Goal: Task Accomplishment & Management: Complete application form

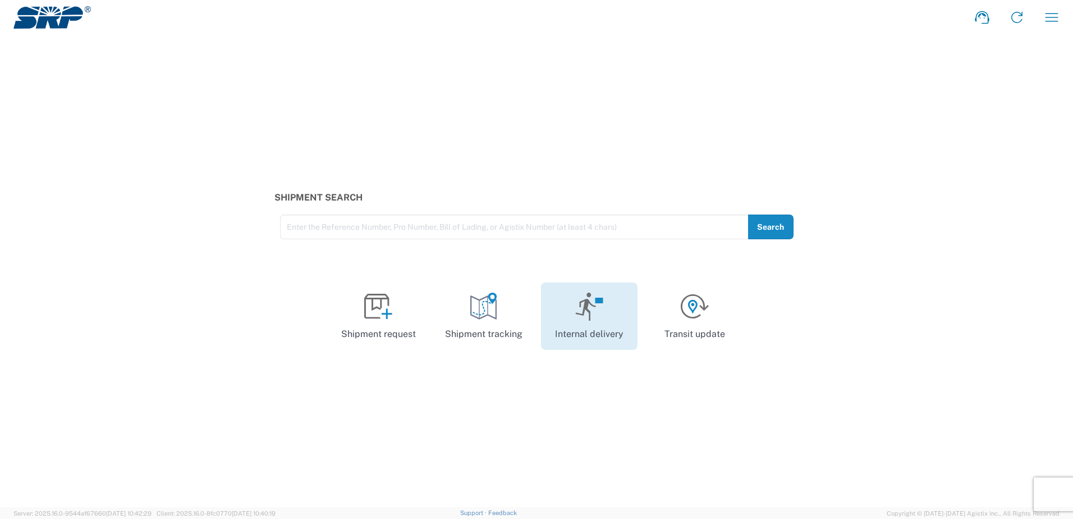
click at [591, 311] on icon at bounding box center [589, 306] width 29 height 28
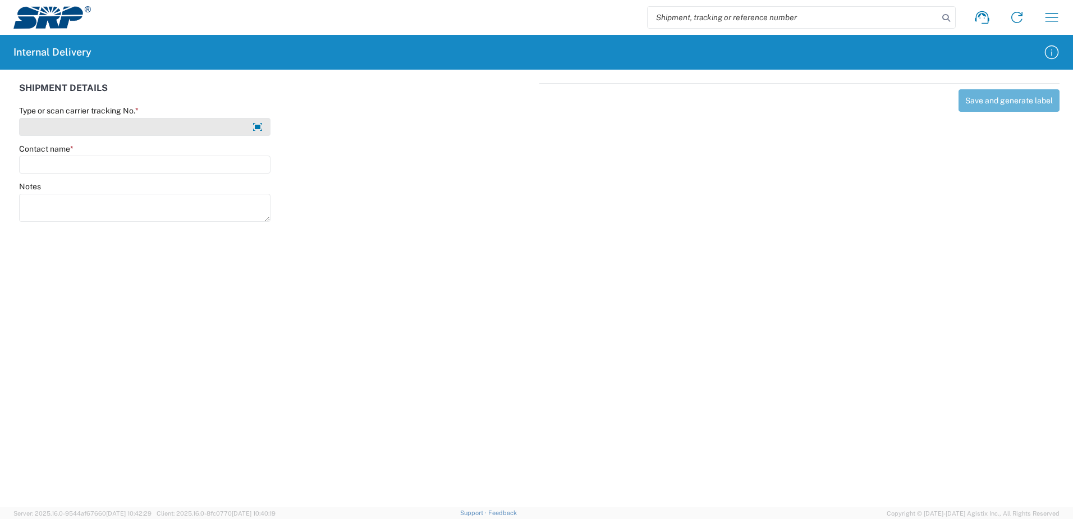
click at [56, 125] on input "Type or scan carrier tracking No. *" at bounding box center [144, 127] width 251 height 18
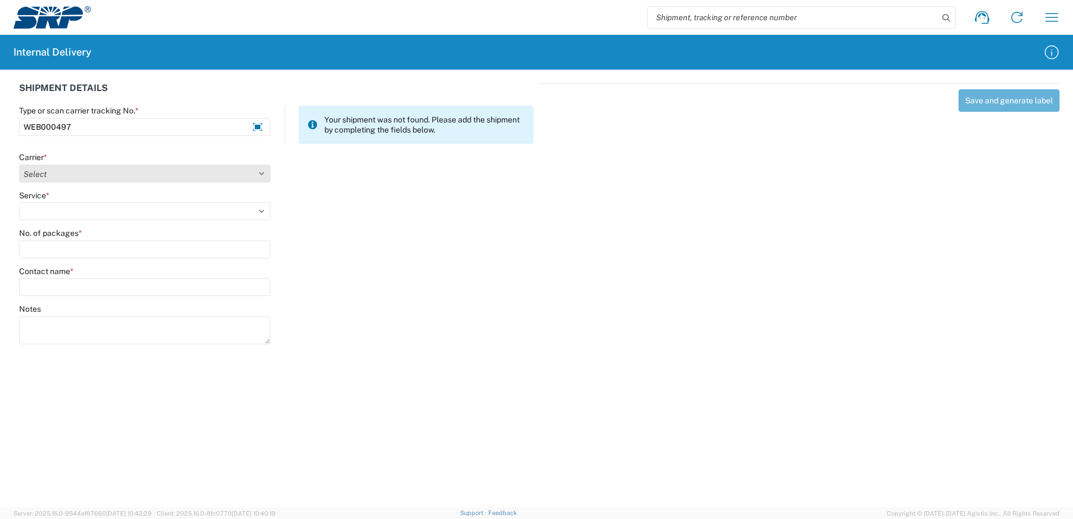
type input "WEB000497"
click at [50, 177] on select "Select Amazon Logistics ATI Trucking BC Dimerco Logistics Empire Southwest FedE…" at bounding box center [144, 173] width 251 height 18
select select "18714"
click at [19, 164] on select "Select Amazon Logistics ATI Trucking BC Dimerco Logistics Empire Southwest FedE…" at bounding box center [144, 173] width 251 height 18
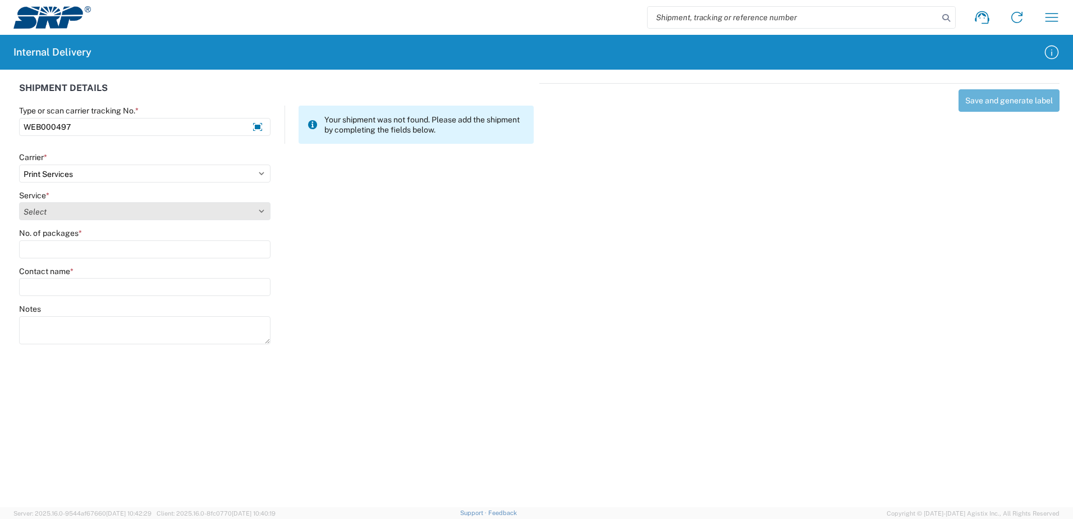
click at [68, 209] on select "Select Ground Inter-office" at bounding box center [144, 211] width 251 height 18
select select "35764"
click at [19, 202] on select "Select Ground Inter-office" at bounding box center [144, 211] width 251 height 18
click at [66, 287] on input "Contact name *" at bounding box center [144, 287] width 251 height 18
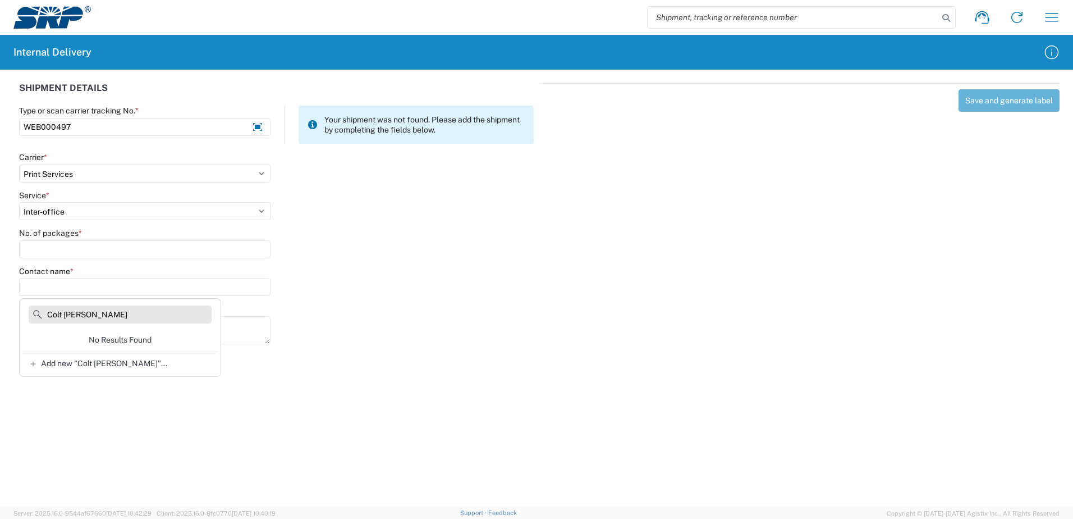
click at [61, 314] on input "Colt Capurro" at bounding box center [120, 314] width 183 height 18
click at [49, 313] on input "Capurro" at bounding box center [120, 314] width 183 height 18
click at [107, 318] on input "Capurro" at bounding box center [120, 314] width 183 height 18
click at [87, 292] on input "Contact name *" at bounding box center [144, 287] width 251 height 18
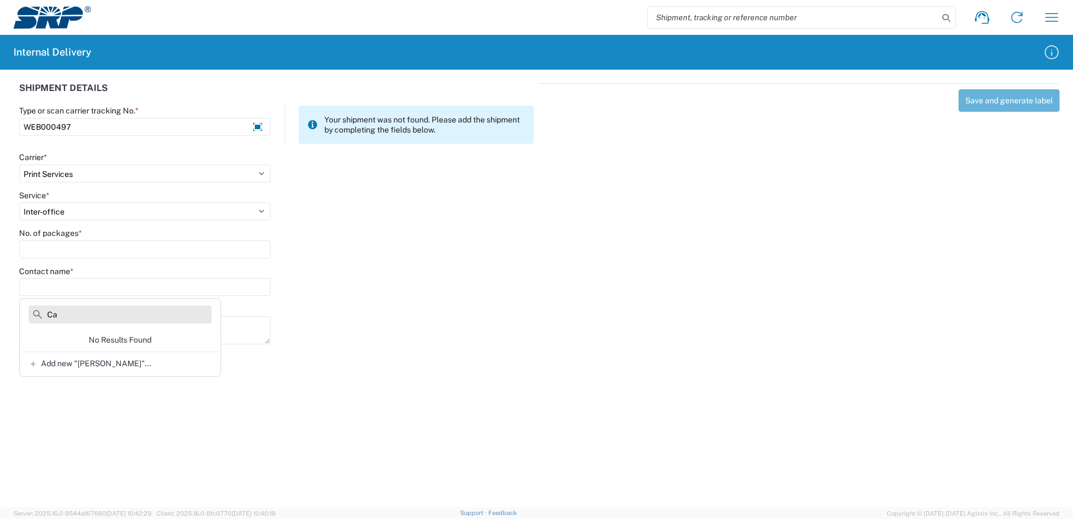
type input "C"
type input "Colt Capurro"
click at [104, 369] on div "Add new "Colt Capurro"..." at bounding box center [120, 362] width 196 height 22
type input "Colt Capurro"
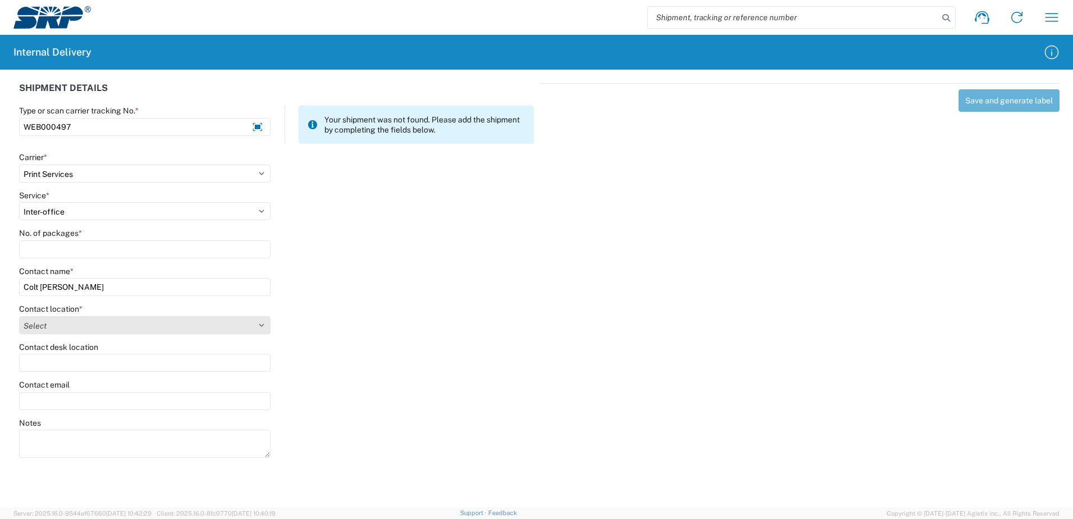
click at [135, 328] on select "Select 16th Street Facility 27th St Facility Agua Fria Generating Station Cooli…" at bounding box center [144, 325] width 251 height 18
select select "54813"
click at [19, 316] on select "Select 16th Street Facility 27th St Facility Agua Fria Generating Station Cooli…" at bounding box center [144, 325] width 251 height 18
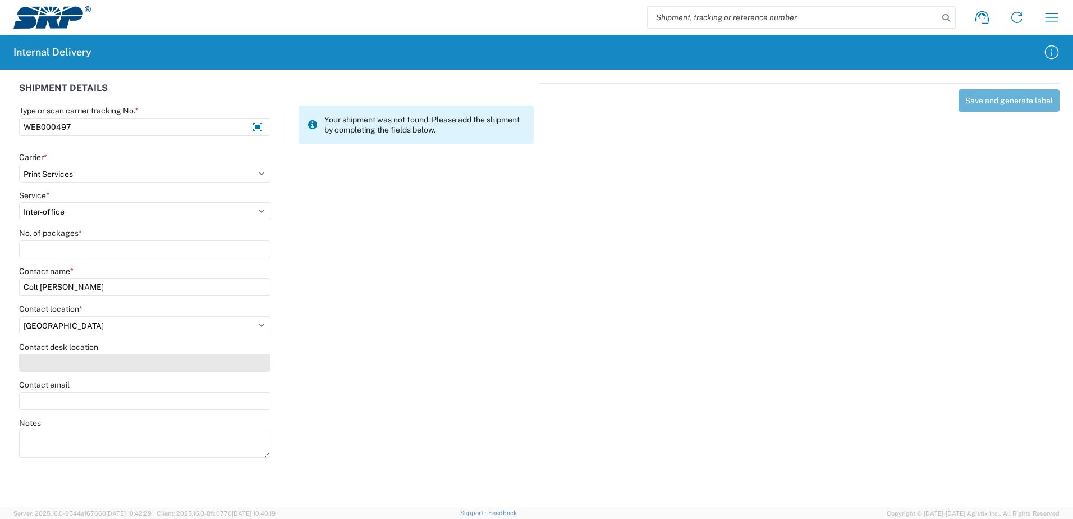
click at [90, 360] on input "Contact desk location" at bounding box center [144, 363] width 251 height 18
type input "205"
click at [106, 401] on input "Contact email" at bounding box center [144, 401] width 251 height 18
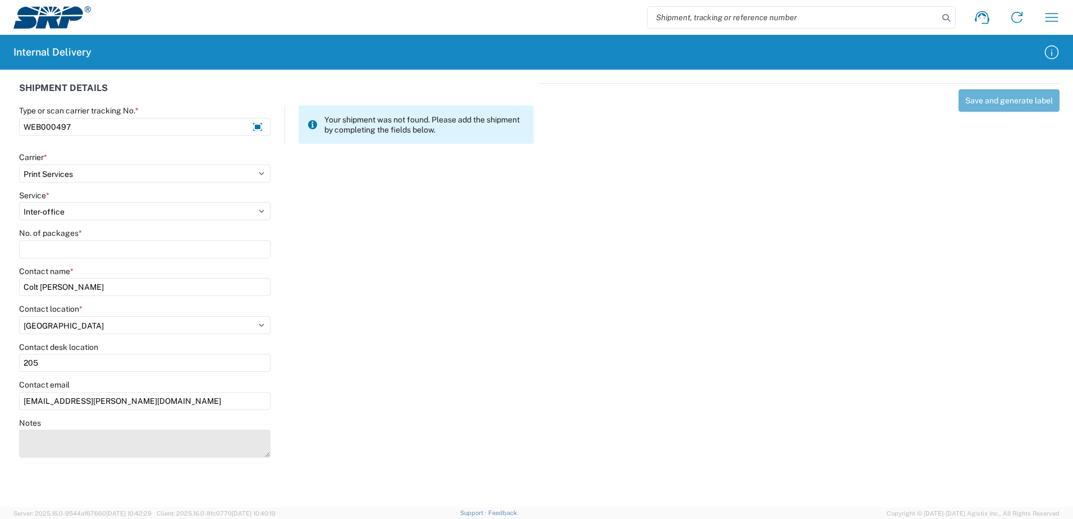
type input "colt.capurro@srpnet.com"
click at [122, 445] on textarea "Notes" at bounding box center [144, 443] width 251 height 28
click at [1003, 102] on div "Save and generate label" at bounding box center [799, 268] width 520 height 371
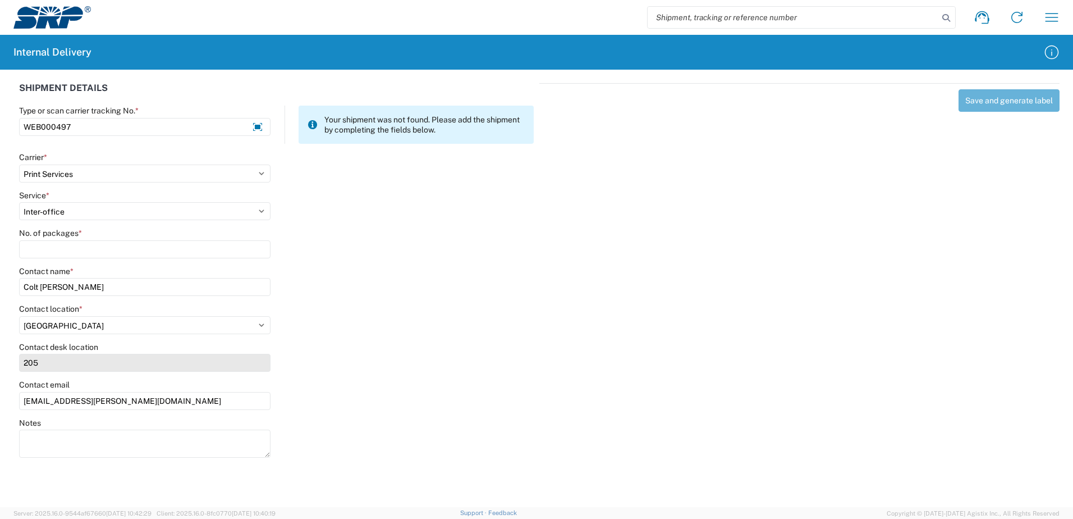
click at [49, 363] on input "205" at bounding box center [144, 363] width 251 height 18
click at [24, 366] on input "205" at bounding box center [144, 363] width 251 height 18
type input "WVS205"
click at [349, 441] on div "Notes" at bounding box center [276, 443] width 526 height 51
click at [989, 105] on div "Save and generate label" at bounding box center [799, 268] width 520 height 371
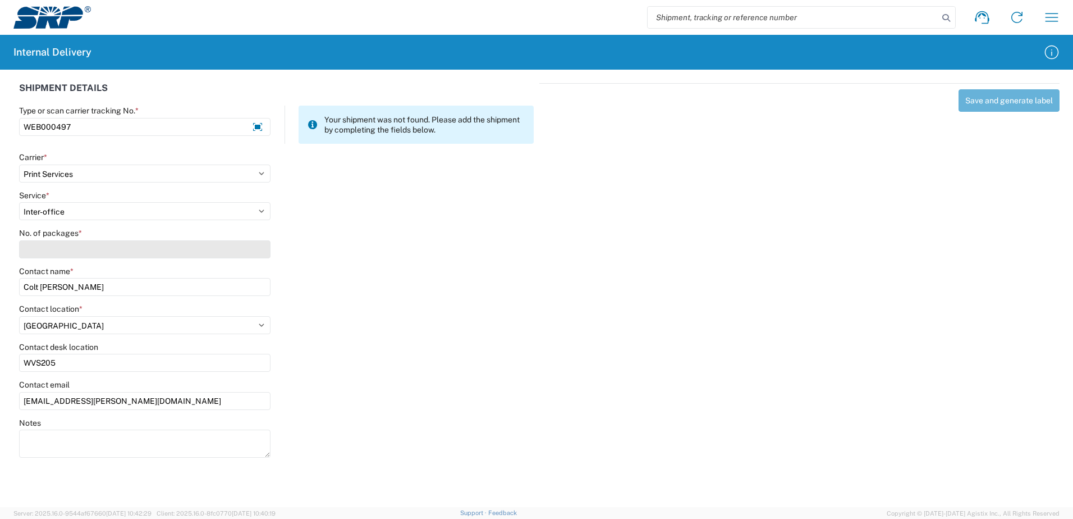
click at [68, 251] on input "No. of packages *" at bounding box center [144, 249] width 251 height 18
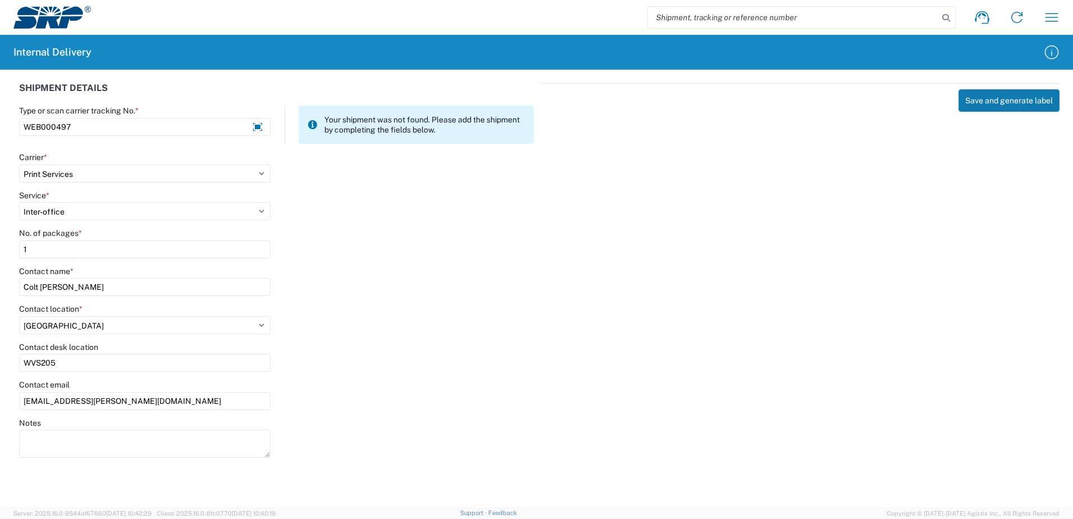
type input "1"
click at [969, 102] on button "Save and generate label" at bounding box center [1009, 100] width 101 height 22
select select
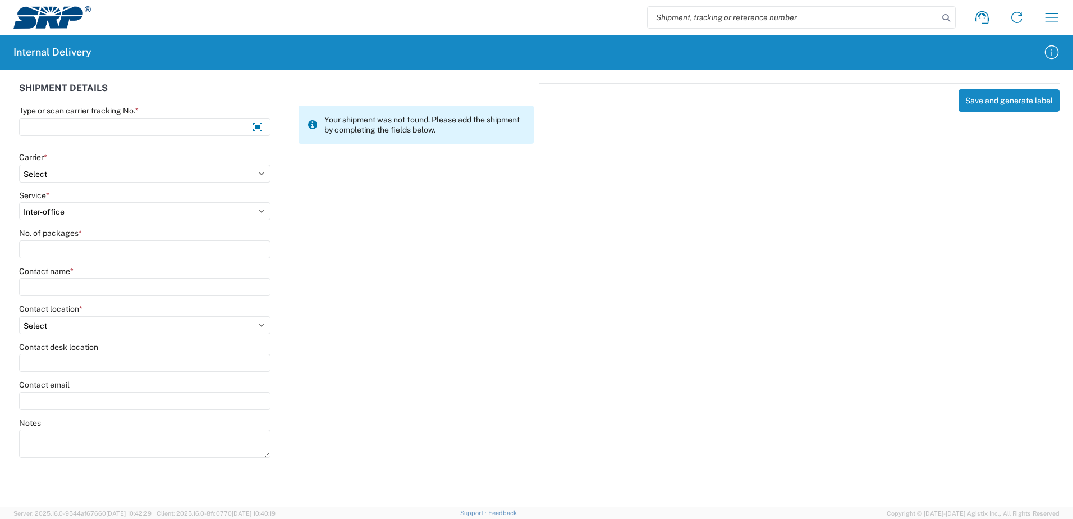
select select
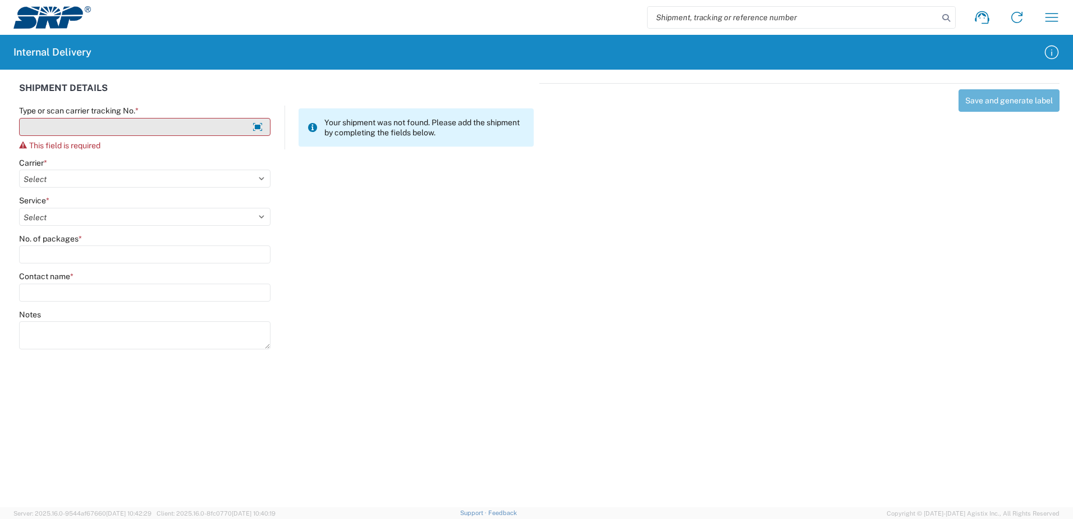
click at [154, 128] on input "Type or scan carrier tracking No. *" at bounding box center [144, 127] width 251 height 18
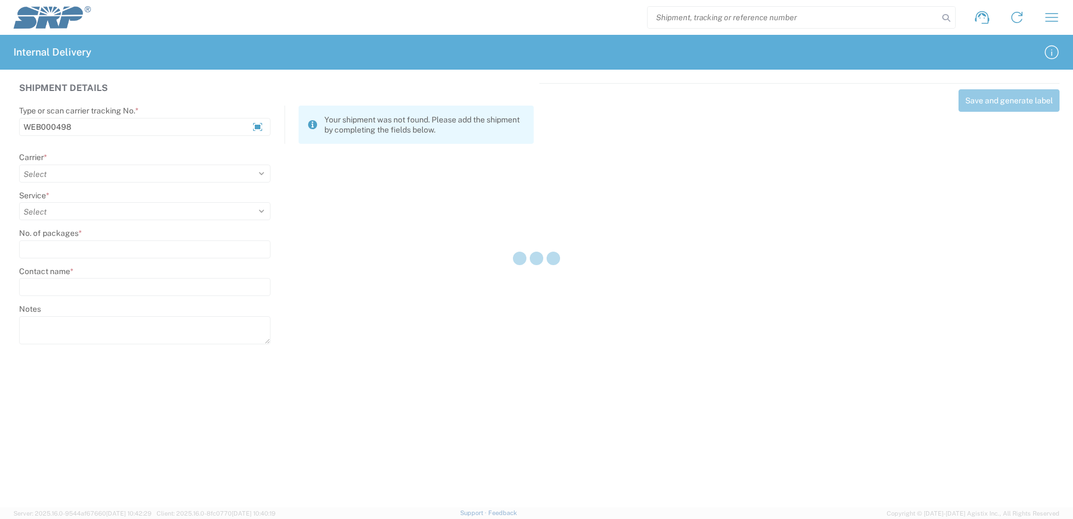
type input "WEB000498"
click at [81, 178] on div at bounding box center [536, 259] width 1073 height 519
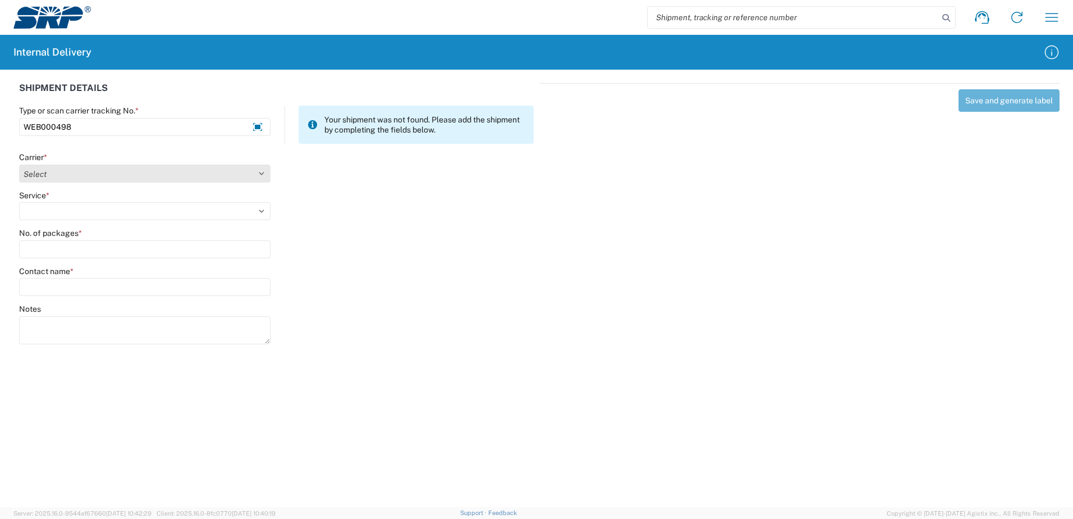
click at [79, 176] on select "Select Amazon Logistics ATI Trucking BC Dimerco Logistics Empire Southwest FedE…" at bounding box center [144, 173] width 251 height 18
select select "18714"
click at [19, 164] on select "Select Amazon Logistics ATI Trucking BC Dimerco Logistics Empire Southwest FedE…" at bounding box center [144, 173] width 251 height 18
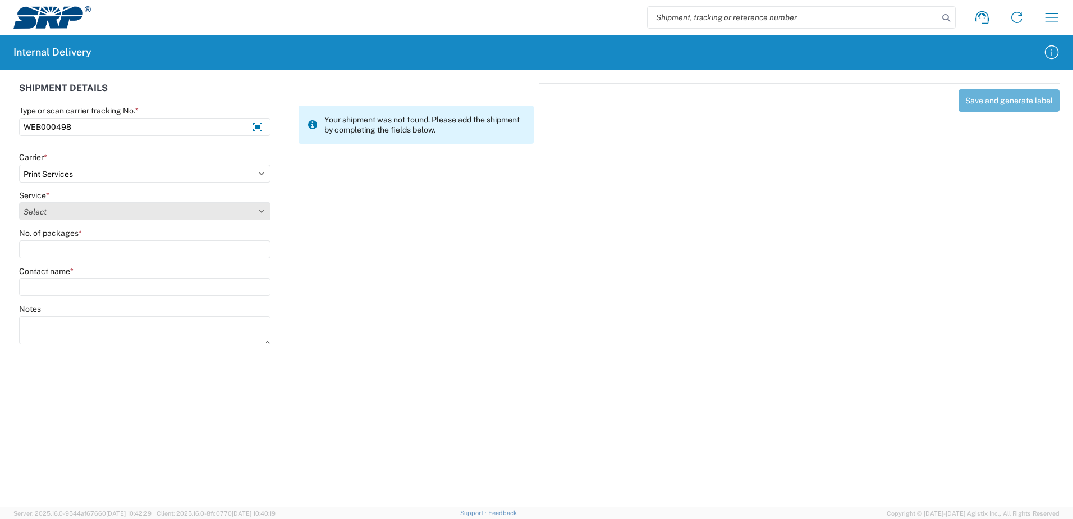
click at [56, 203] on select "Select Ground Inter-office" at bounding box center [144, 211] width 251 height 18
select select "35764"
click at [19, 202] on select "Select Ground Inter-office" at bounding box center [144, 211] width 251 height 18
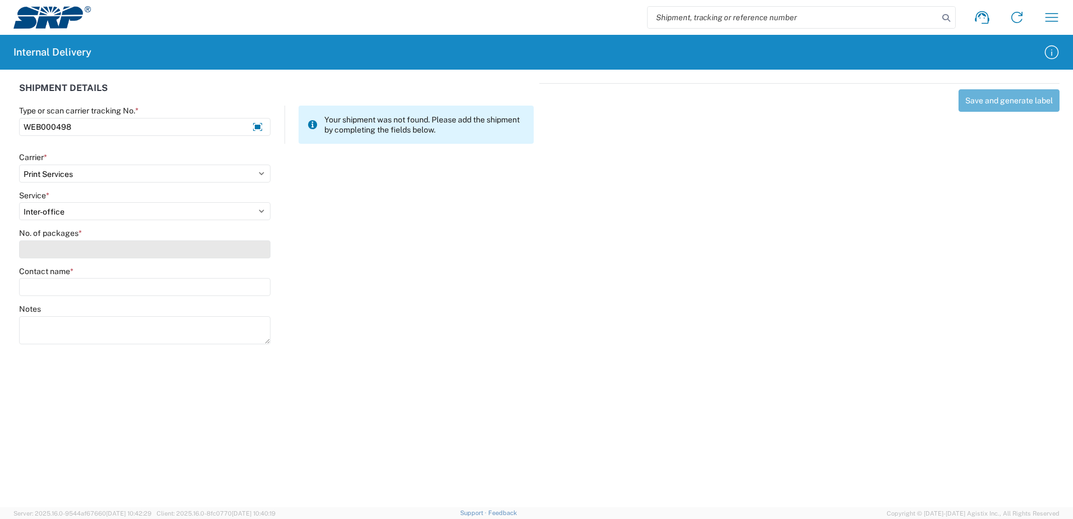
click at [59, 253] on input "No. of packages *" at bounding box center [144, 249] width 251 height 18
type input "1"
click at [65, 290] on input "Contact name *" at bounding box center [144, 287] width 251 height 18
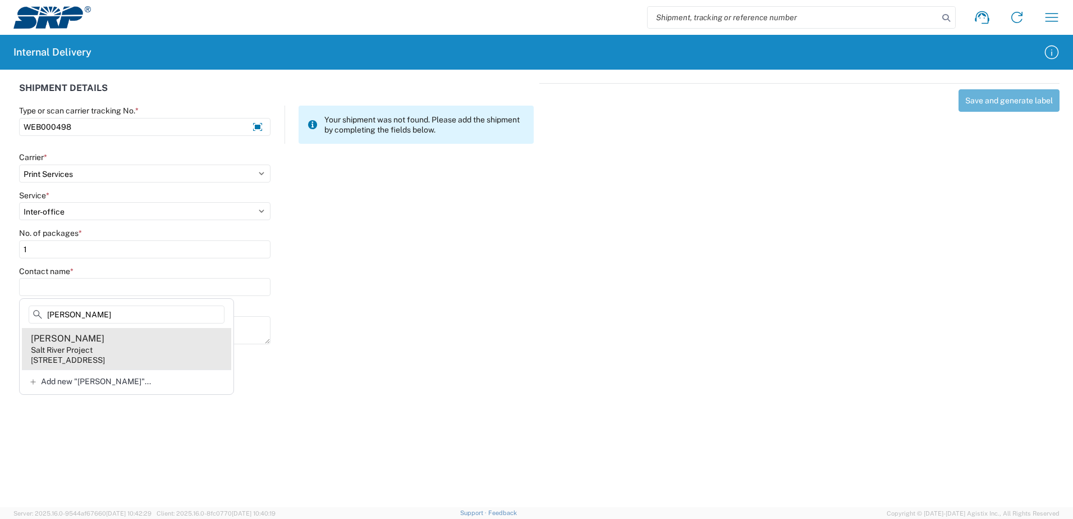
type input "Jenifer Grimes"
click at [105, 361] on div "7302 W Northern Ave, AFS200, Glendale, AZ, 85303, US" at bounding box center [68, 360] width 74 height 10
type input "Jenifer Grimes"
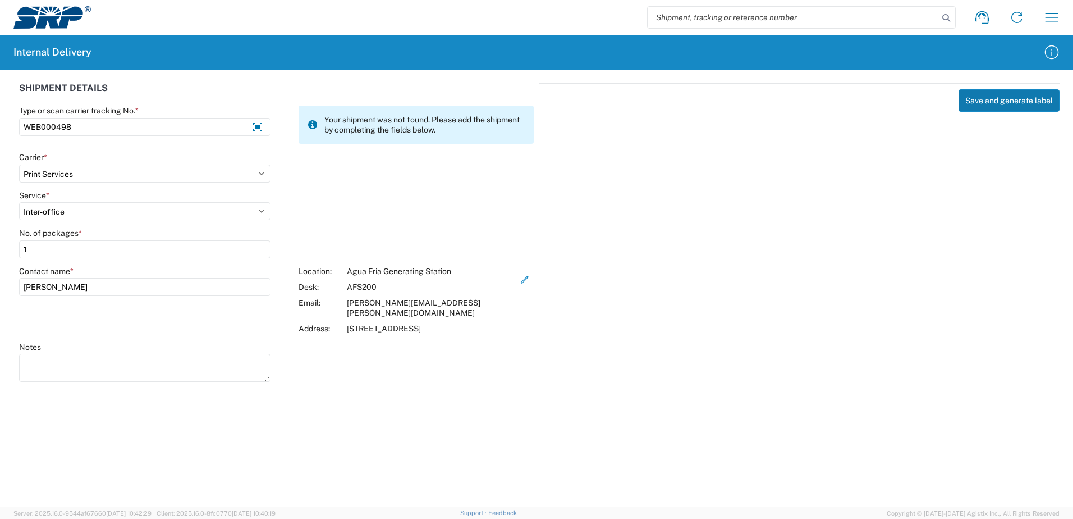
click at [985, 101] on button "Save and generate label" at bounding box center [1009, 100] width 101 height 22
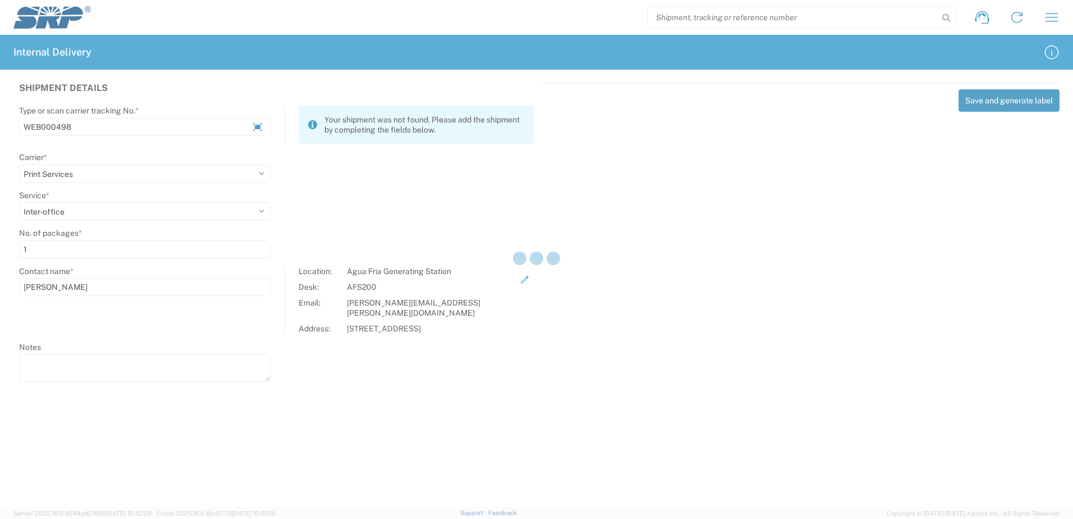
select select
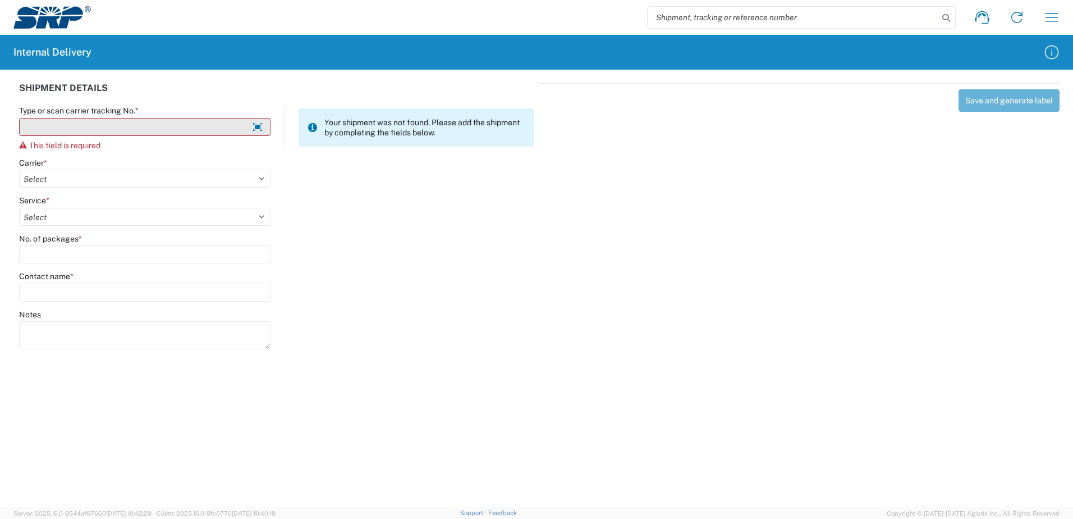
click at [108, 128] on input "Type or scan carrier tracking No. *" at bounding box center [144, 127] width 251 height 18
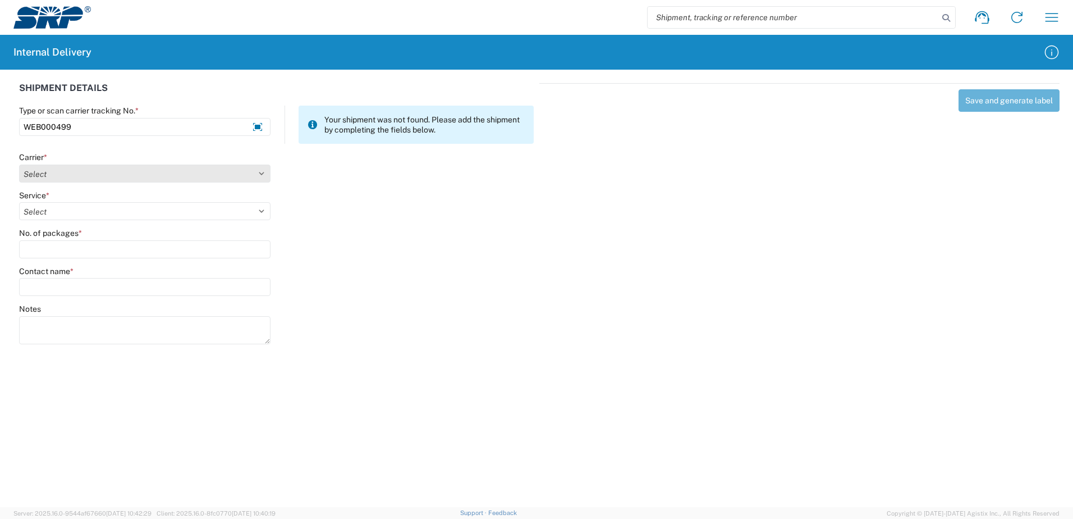
type input "WEB000499"
click at [58, 173] on select "Select Amazon Logistics ATI Trucking BC Dimerco Logistics Empire Southwest FedE…" at bounding box center [144, 173] width 251 height 18
select select "18714"
click at [19, 164] on select "Select Amazon Logistics ATI Trucking BC Dimerco Logistics Empire Southwest FedE…" at bounding box center [144, 173] width 251 height 18
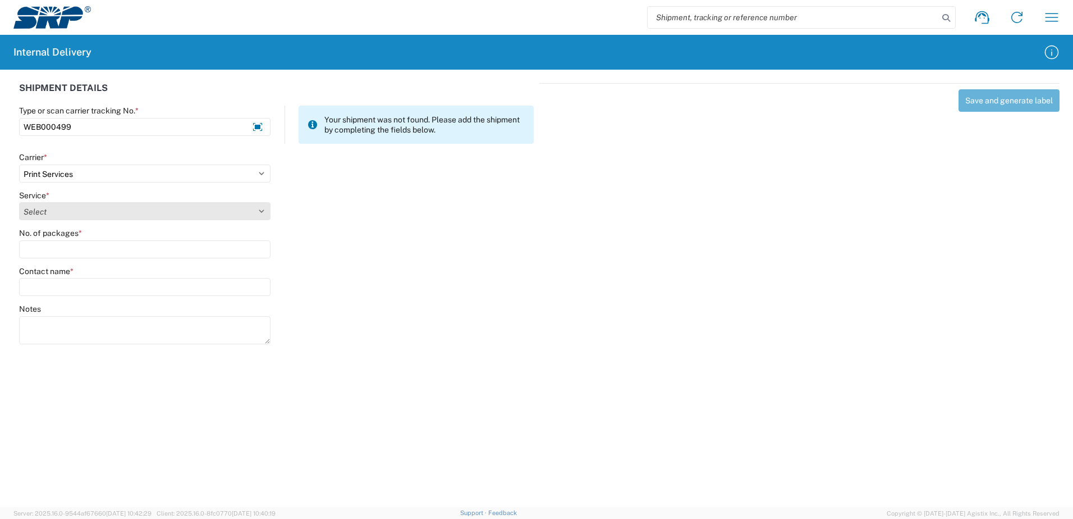
click at [68, 212] on select "Select Ground Inter-office" at bounding box center [144, 211] width 251 height 18
select select "35764"
click at [19, 202] on select "Select Ground Inter-office" at bounding box center [144, 211] width 251 height 18
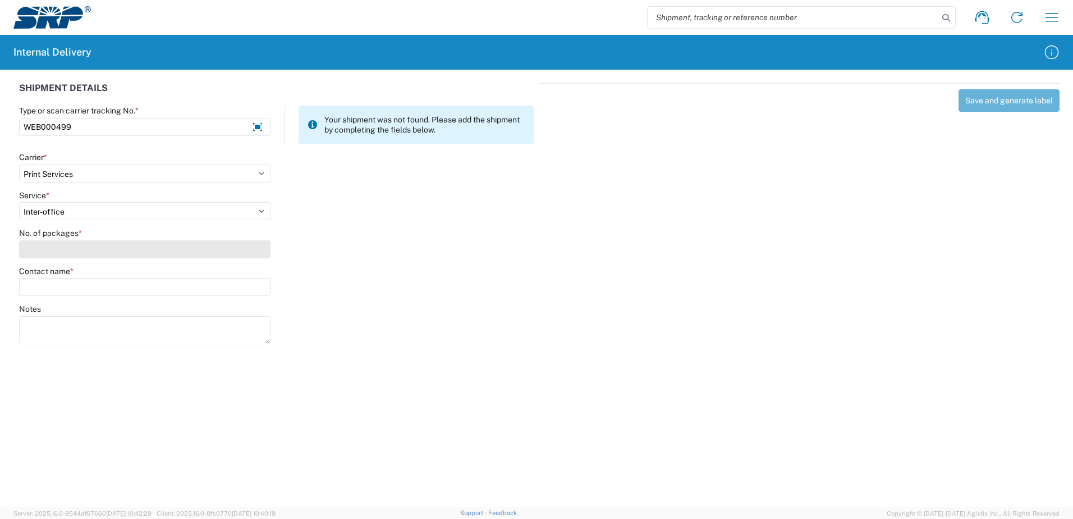
click at [71, 253] on input "No. of packages *" at bounding box center [144, 249] width 251 height 18
type input "1"
click at [76, 290] on input "Contact name *" at bounding box center [144, 287] width 251 height 18
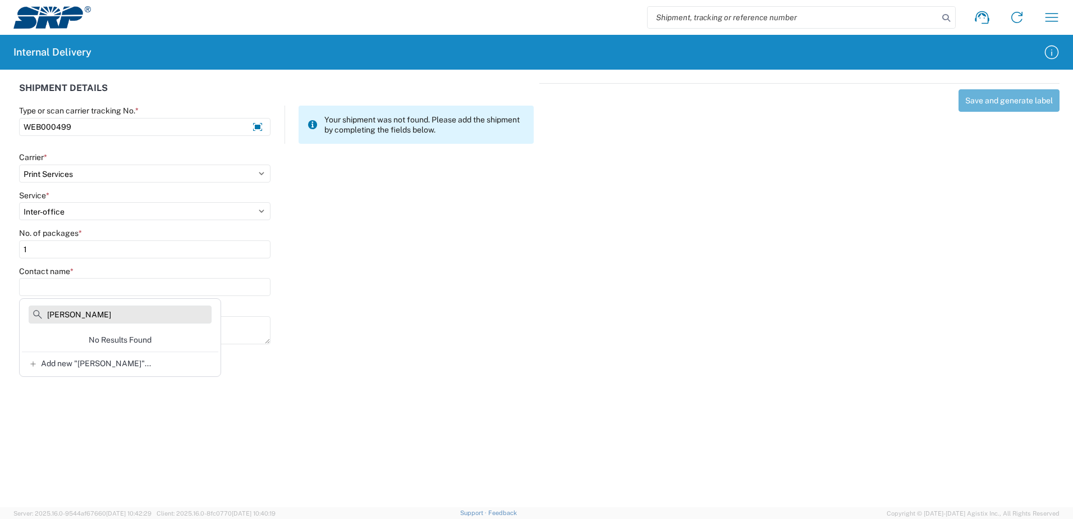
click at [66, 314] on input "Omar Moreno" at bounding box center [120, 314] width 183 height 18
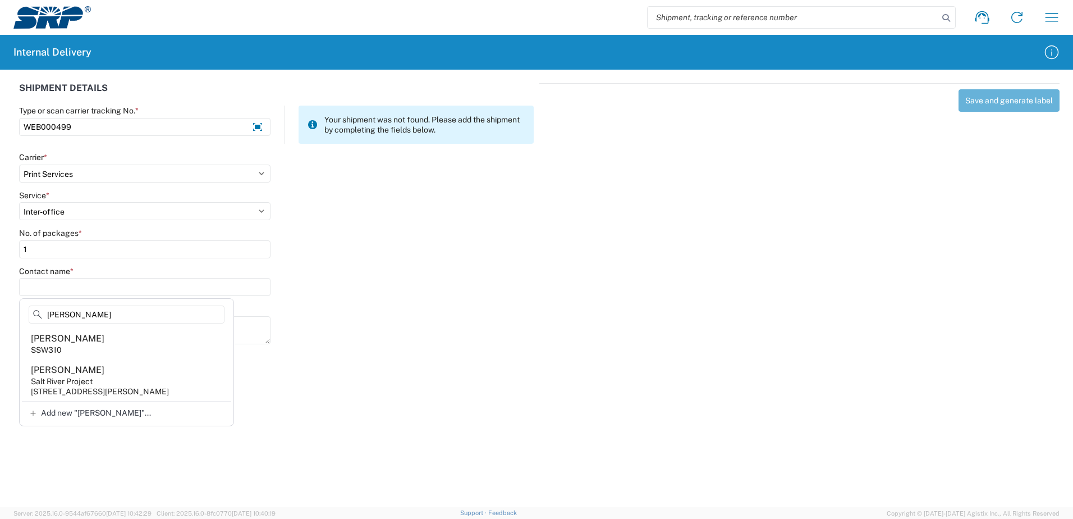
type input "Omar-Luis Moreno"
click at [91, 418] on span "Add new "Omar-Luis Moreno"..." at bounding box center [96, 412] width 110 height 10
type input "Omar-Luis Moreno"
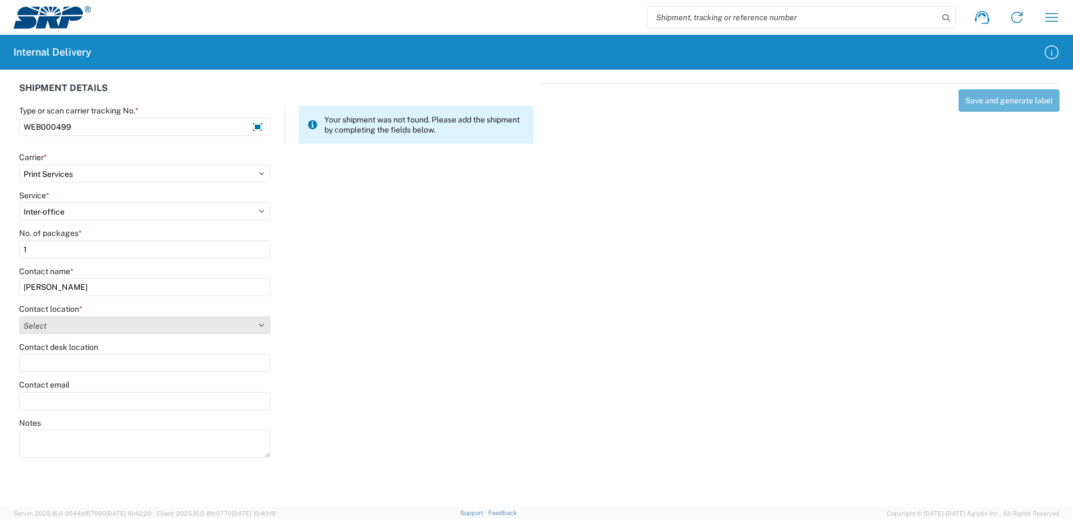
click at [260, 323] on select "Select 16th Street Facility 27th St Facility Agua Fria Generating Station Cooli…" at bounding box center [144, 325] width 251 height 18
select select "54813"
click at [19, 316] on select "Select 16th Street Facility 27th St Facility Agua Fria Generating Station Cooli…" at bounding box center [144, 325] width 251 height 18
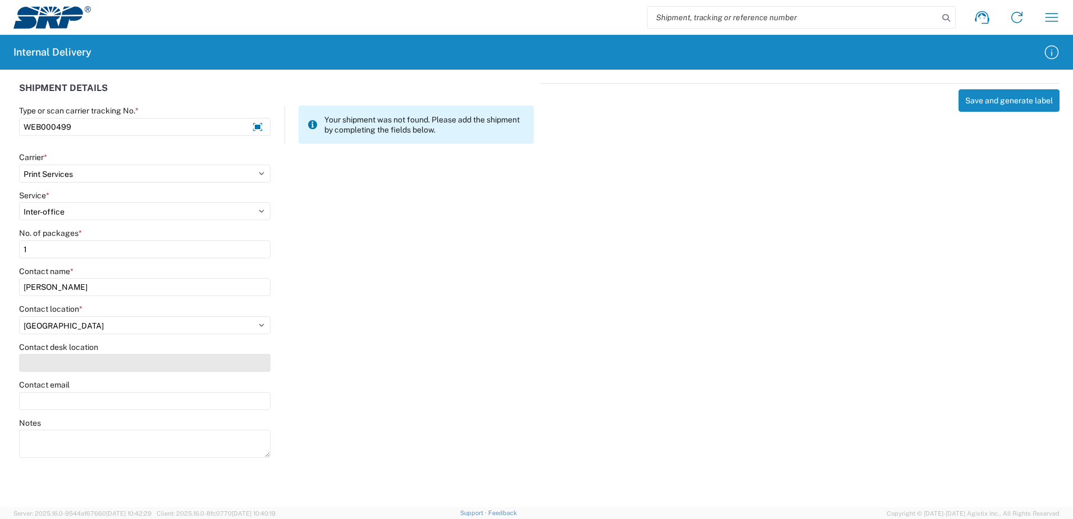
click at [88, 366] on input "Contact desk location" at bounding box center [144, 363] width 251 height 18
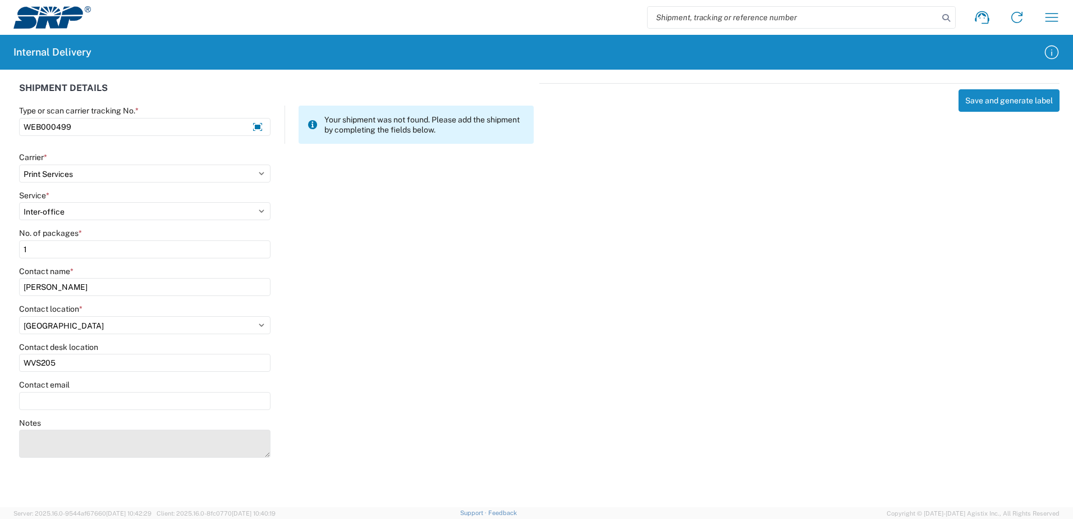
type input "WVS205"
click at [109, 452] on textarea "Notes" at bounding box center [144, 443] width 251 height 28
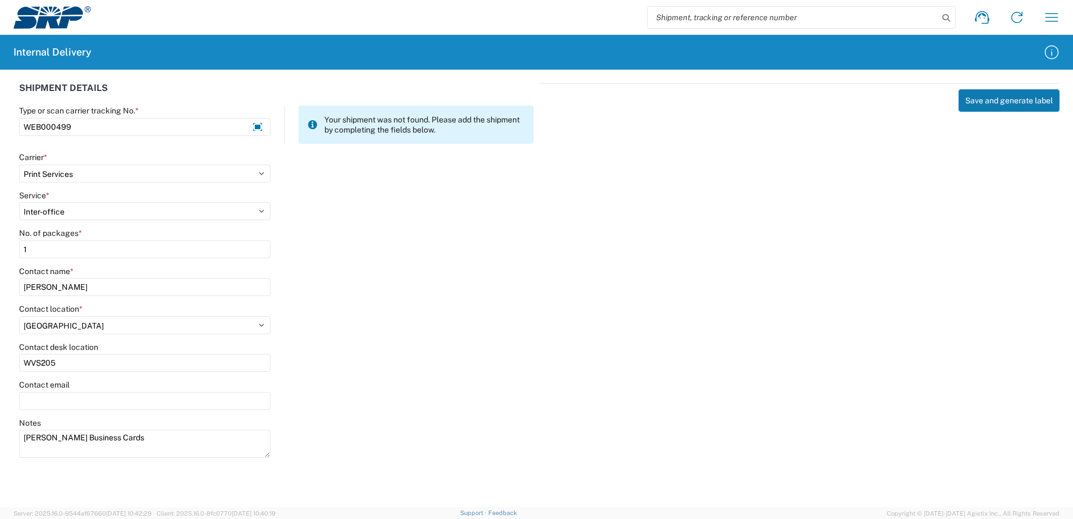
type textarea "Coy Weese Business Cards"
click at [978, 100] on button "Save and generate label" at bounding box center [1009, 100] width 101 height 22
select select
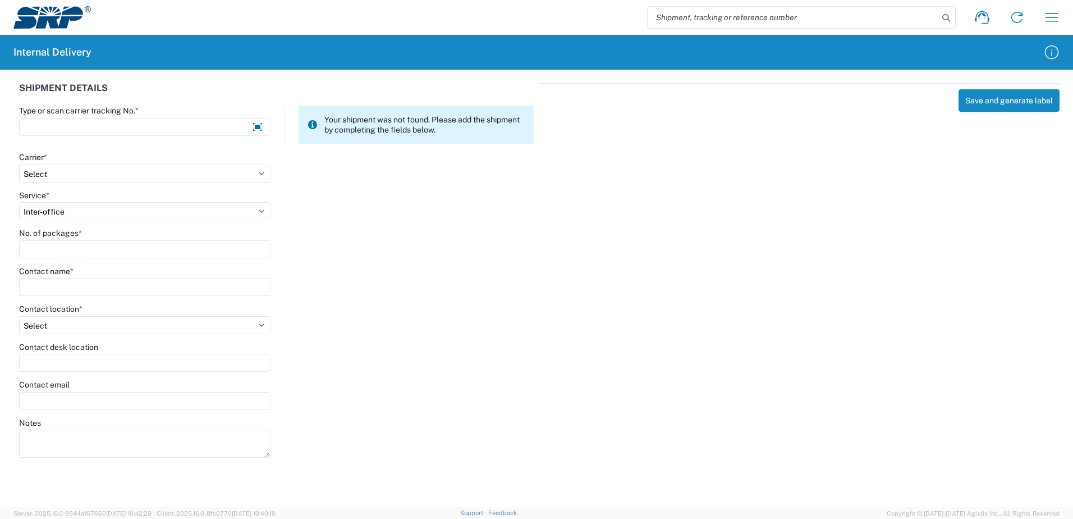
select select
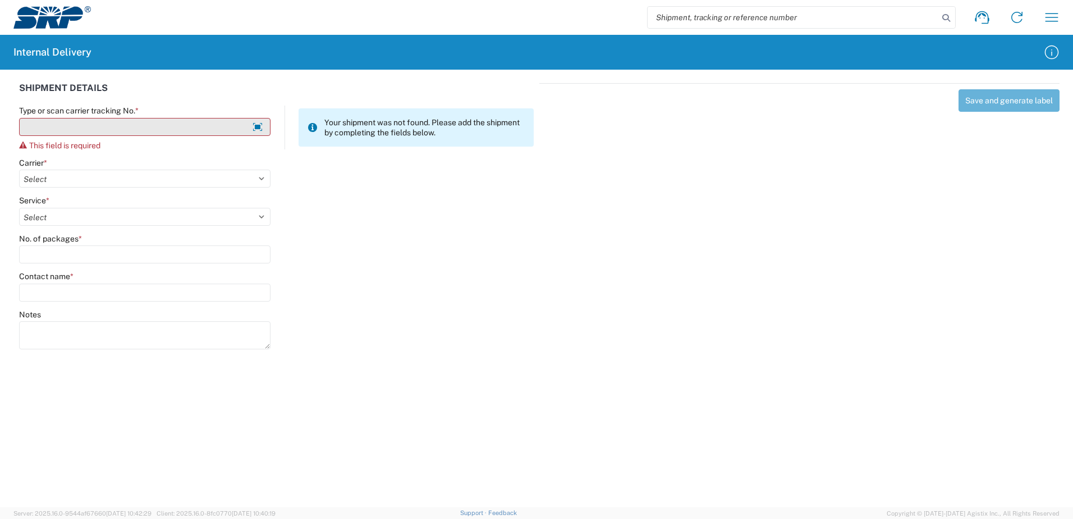
click at [86, 129] on input "Type or scan carrier tracking No. *" at bounding box center [144, 127] width 251 height 18
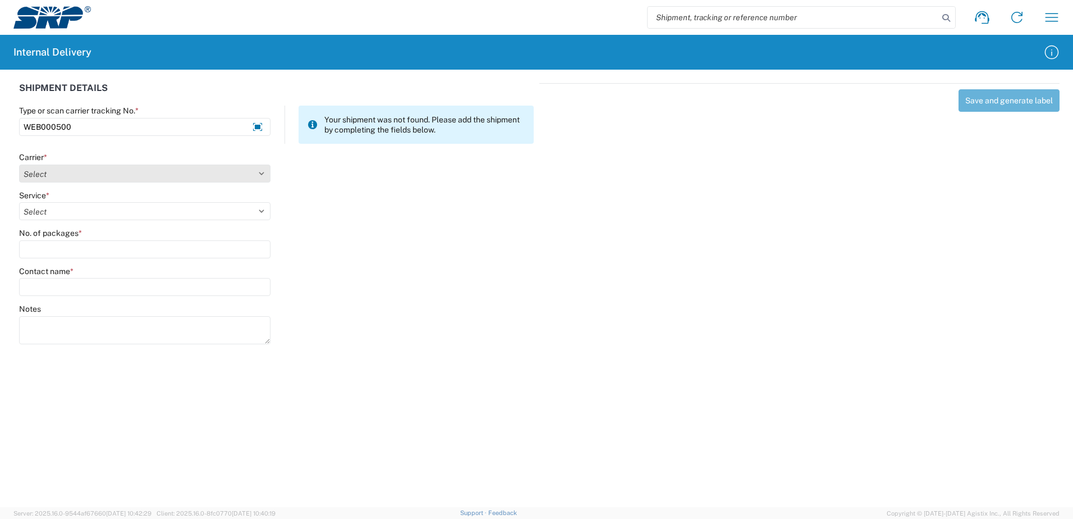
type input "WEB000500"
click at [62, 178] on select "Select Amazon Logistics ATI Trucking BC Dimerco Logistics Empire Southwest FedE…" at bounding box center [144, 173] width 251 height 18
select select "18714"
click at [19, 164] on select "Select Amazon Logistics ATI Trucking BC Dimerco Logistics Empire Southwest FedE…" at bounding box center [144, 173] width 251 height 18
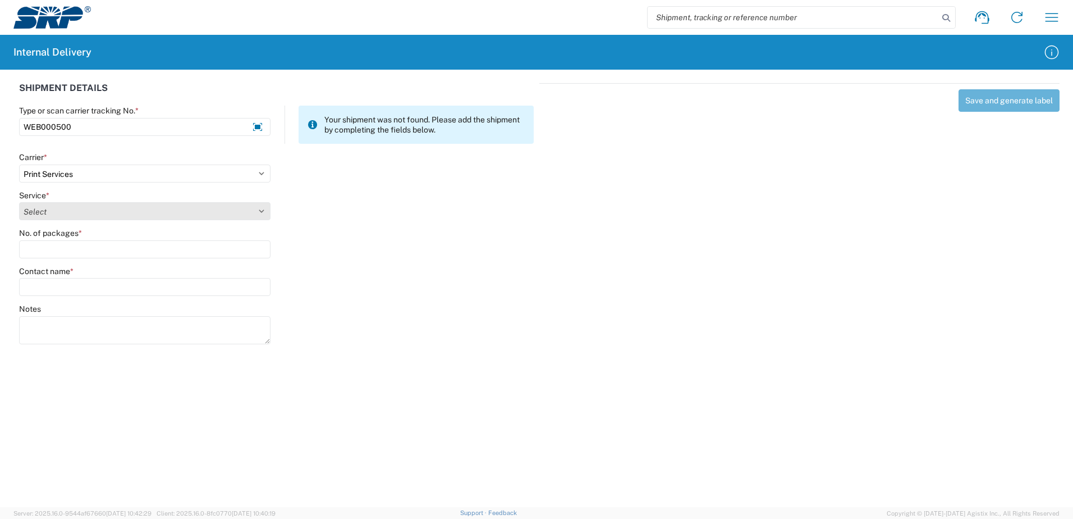
click at [63, 212] on select "Select Ground Inter-office" at bounding box center [144, 211] width 251 height 18
select select "35764"
click at [19, 202] on select "Select Ground Inter-office" at bounding box center [144, 211] width 251 height 18
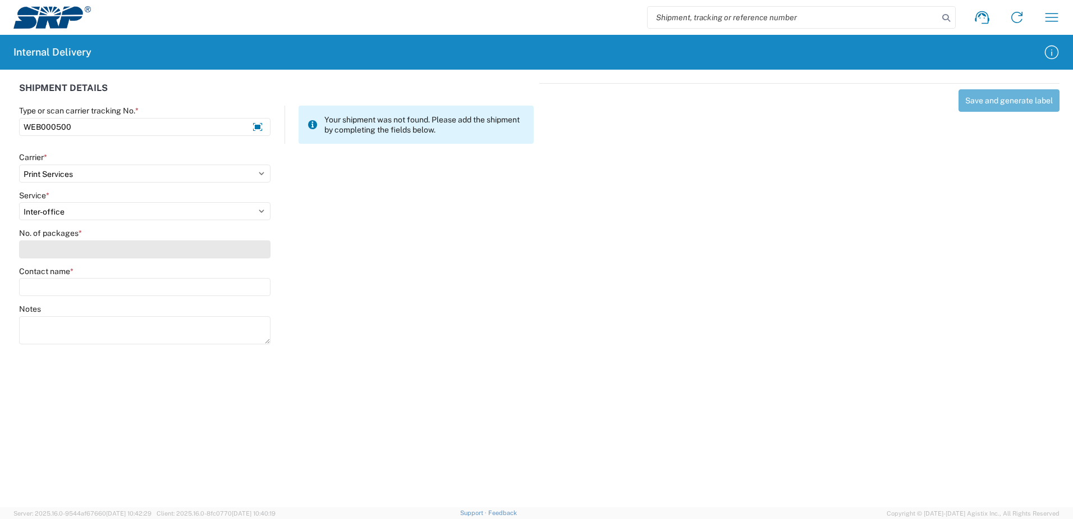
click at [59, 246] on input "No. of packages *" at bounding box center [144, 249] width 251 height 18
type input "1"
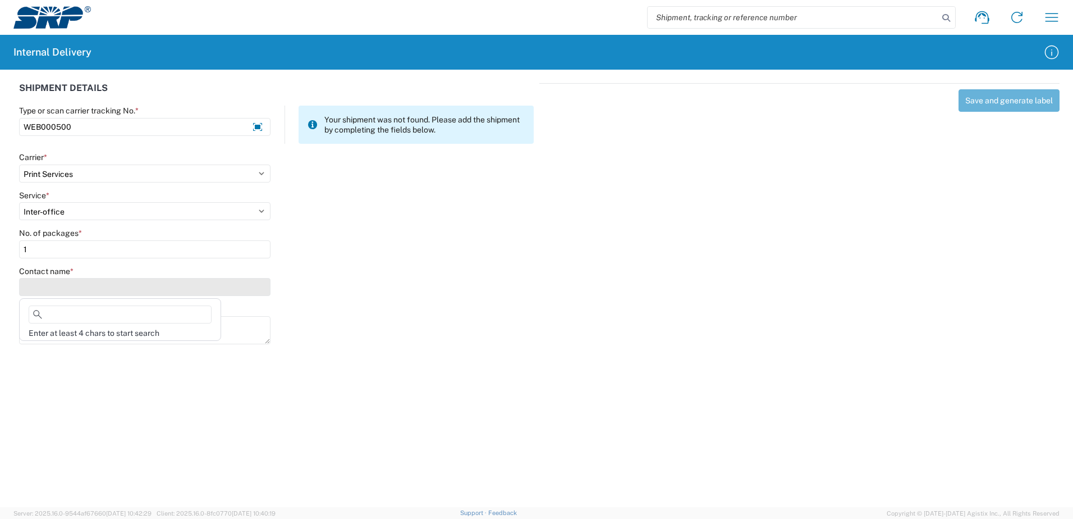
click at [67, 290] on input "Contact name *" at bounding box center [144, 287] width 251 height 18
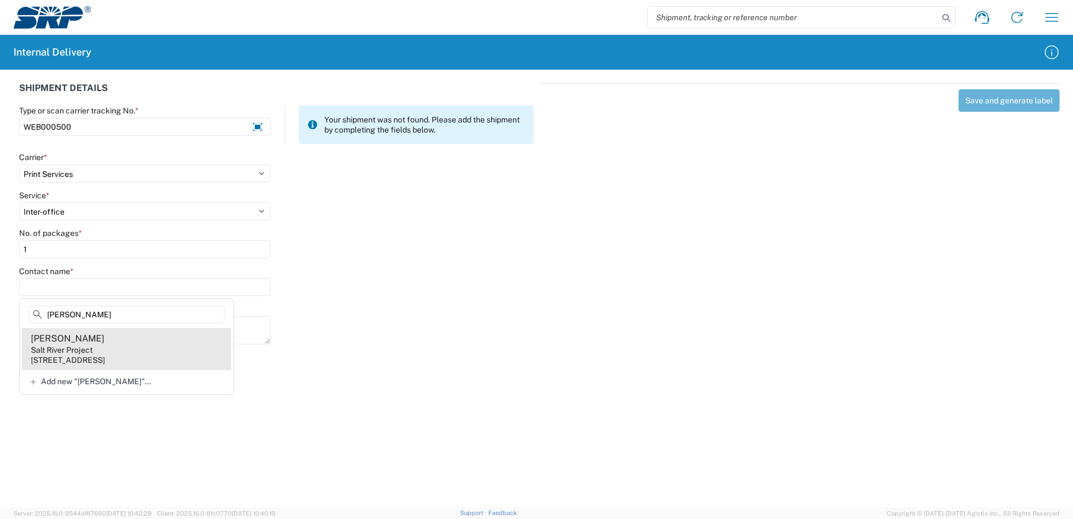
type input "Marc Valenzu"
click at [105, 362] on div "1500 N Mill Ave, PAB2TA, Tempe, AZ, 85281, US" at bounding box center [68, 360] width 74 height 10
type input "Marc Valenzuela"
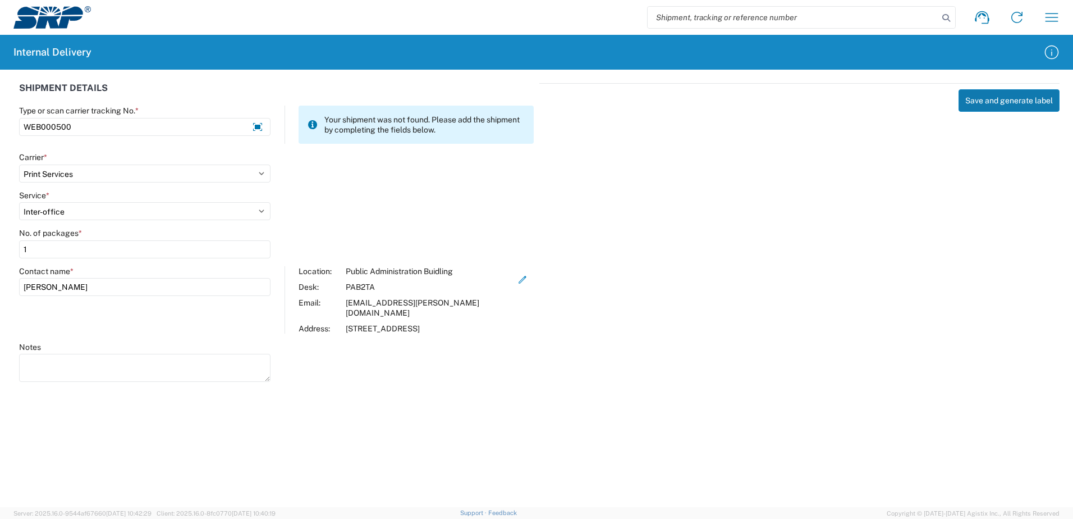
click at [993, 102] on button "Save and generate label" at bounding box center [1009, 100] width 101 height 22
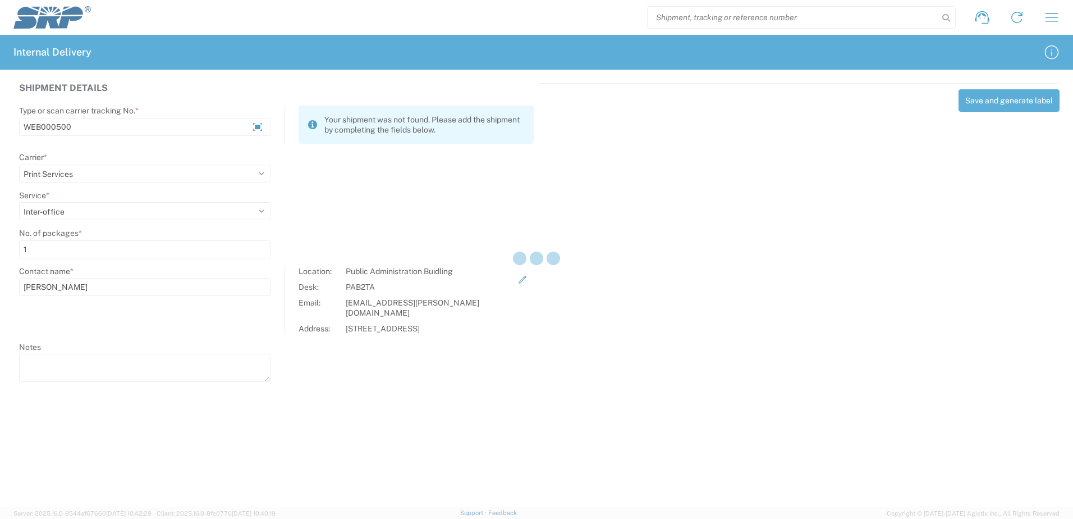
select select
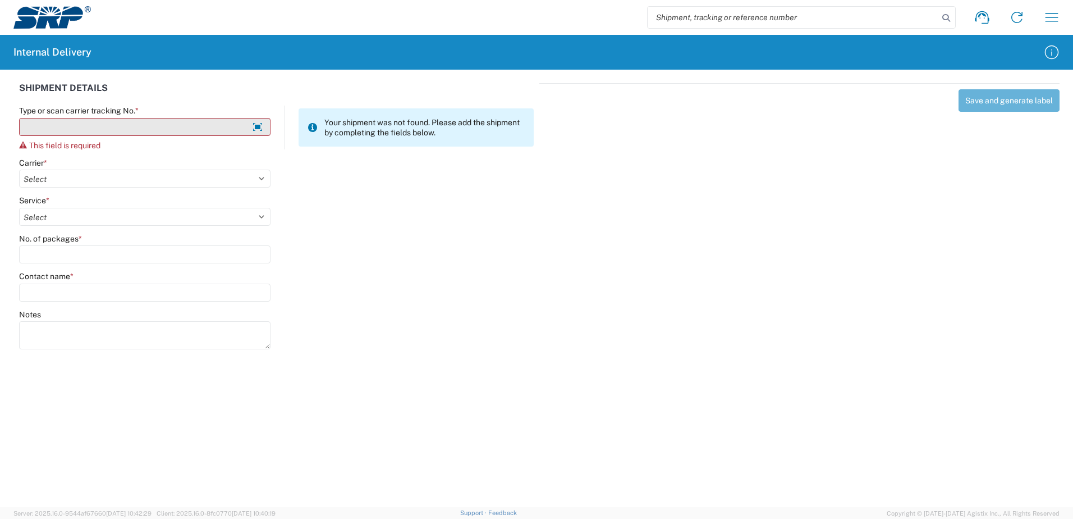
click at [205, 129] on input "Type or scan carrier tracking No. *" at bounding box center [144, 127] width 251 height 18
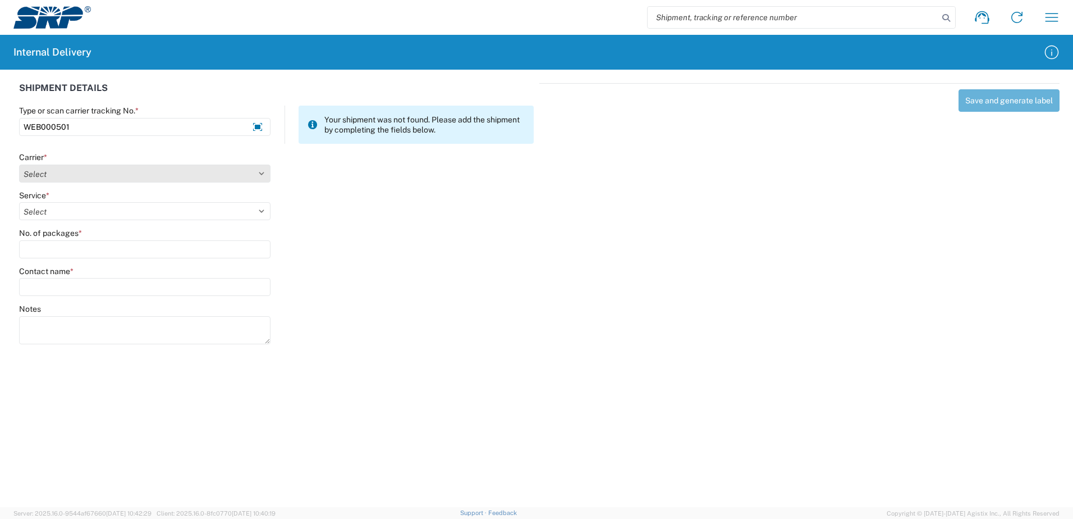
type input "WEB000501"
click at [75, 169] on select "Select Amazon Logistics ATI Trucking BC Dimerco Logistics Empire Southwest FedE…" at bounding box center [144, 173] width 251 height 18
select select "18714"
click at [19, 164] on select "Select Amazon Logistics ATI Trucking BC Dimerco Logistics Empire Southwest FedE…" at bounding box center [144, 173] width 251 height 18
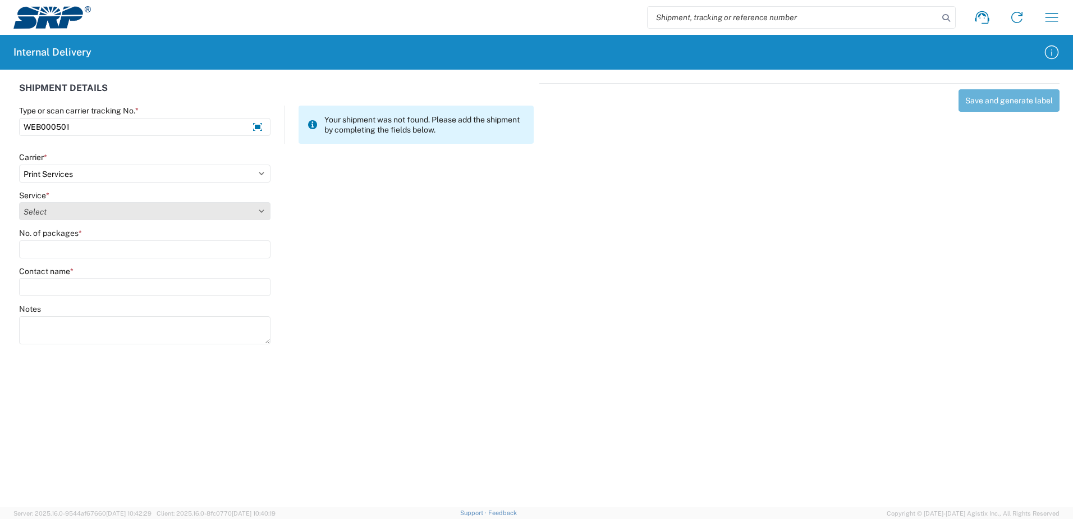
click at [44, 210] on select "Select Ground Inter-office" at bounding box center [144, 211] width 251 height 18
select select "35764"
click at [19, 202] on select "Select Ground Inter-office" at bounding box center [144, 211] width 251 height 18
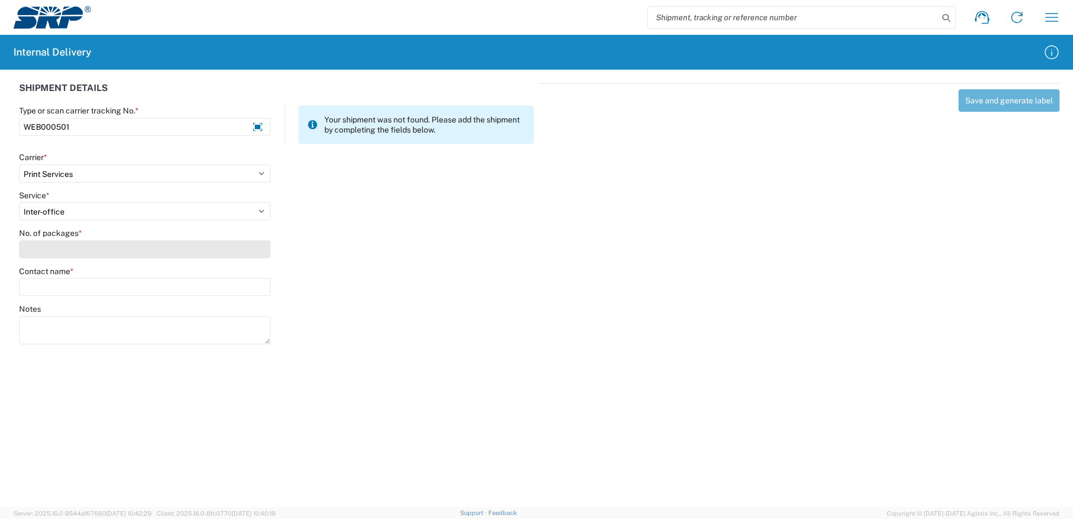
click at [64, 249] on input "No. of packages *" at bounding box center [144, 249] width 251 height 18
type input "1"
click at [65, 291] on input "Contact name *" at bounding box center [144, 287] width 251 height 18
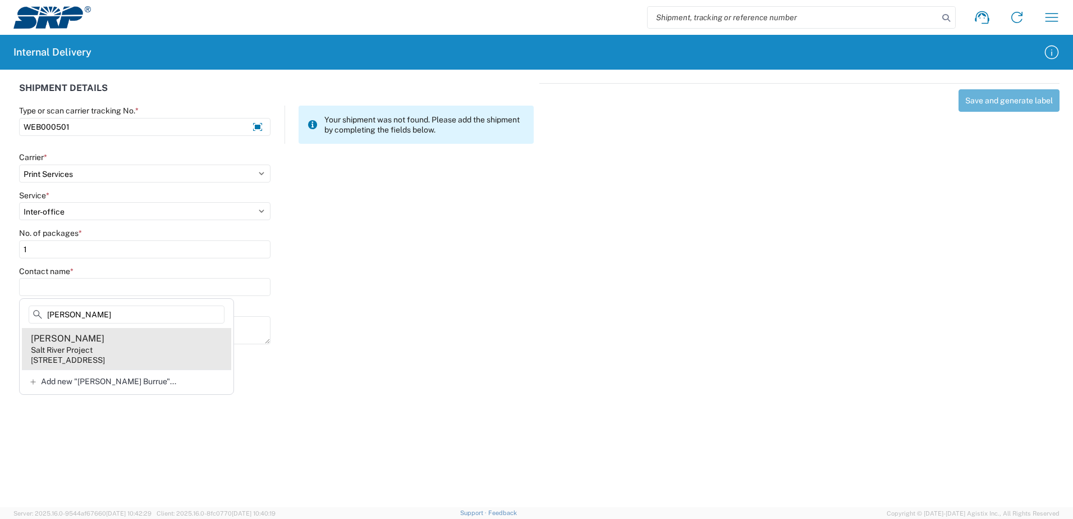
type input "Brandi Burrue"
click at [88, 357] on div "1500 N Mill Ave, PAB2TA, Tempe, AZ, 85281, US" at bounding box center [68, 360] width 74 height 10
type input "Brandi Burruel"
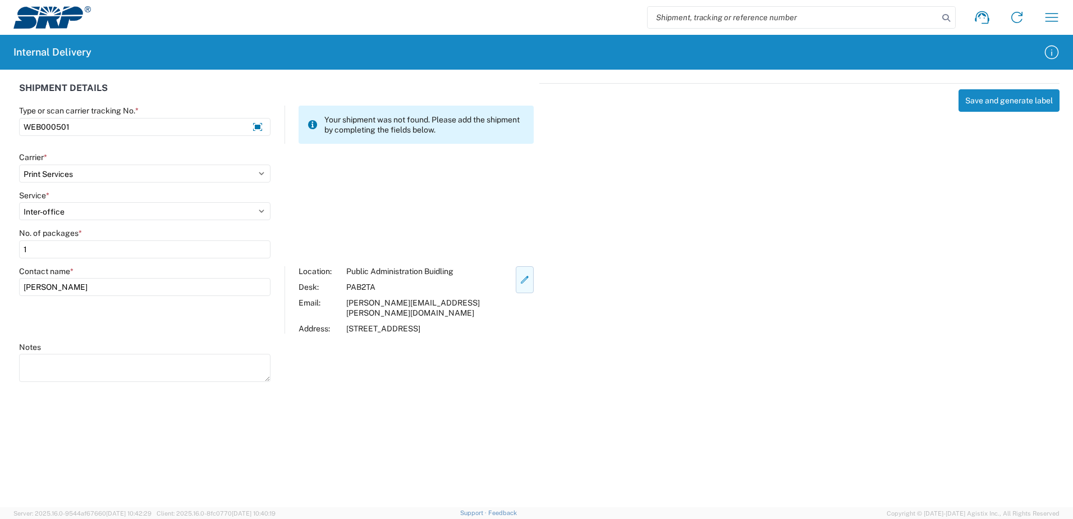
click at [520, 281] on icon "button" at bounding box center [525, 279] width 10 height 10
select select "54818"
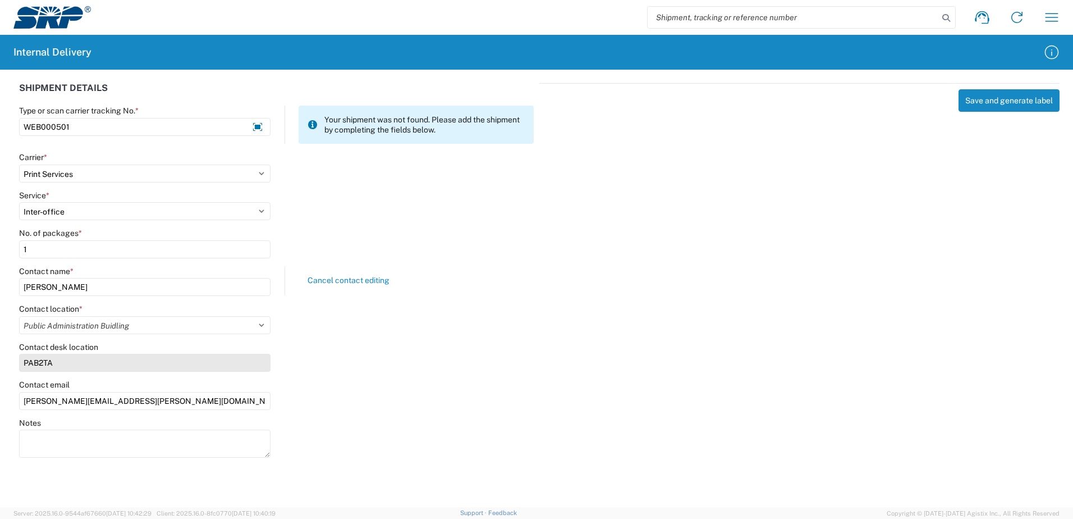
click at [102, 370] on input "PAB2TA" at bounding box center [144, 363] width 251 height 18
type input "PAB91"
click at [992, 98] on button "Save and generate label" at bounding box center [1009, 100] width 101 height 22
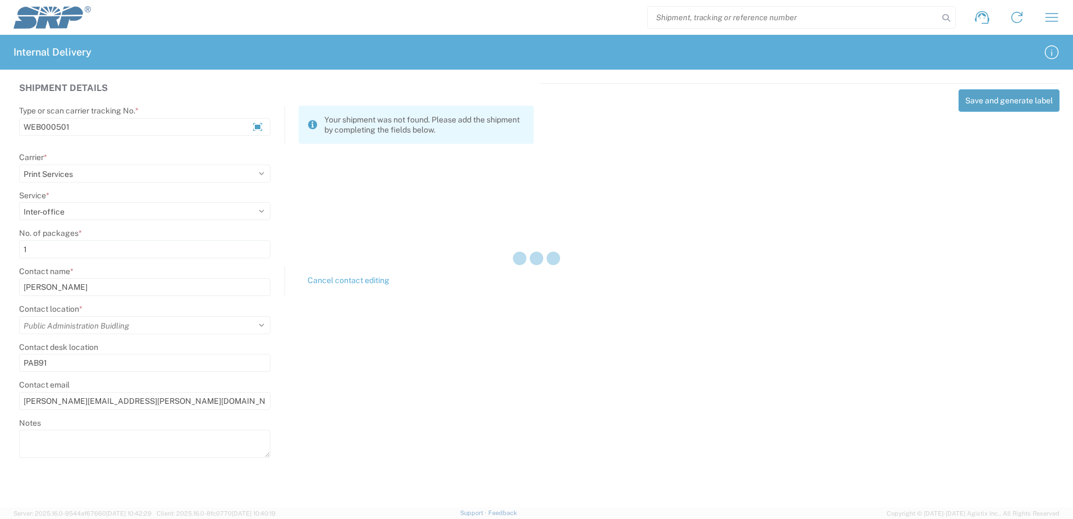
select select
